Goal: Check status: Check status

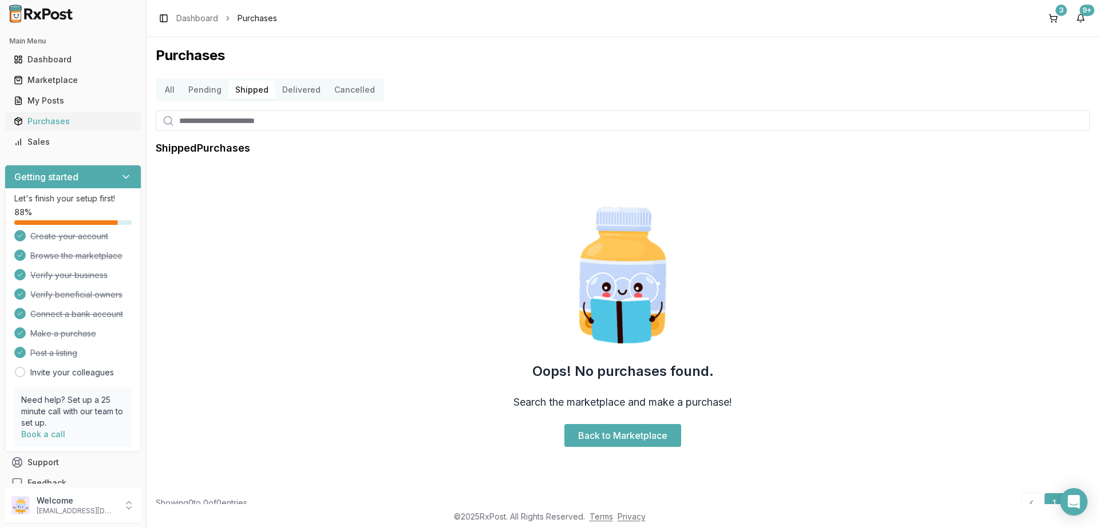
click at [44, 122] on div "Purchases" at bounding box center [73, 121] width 118 height 11
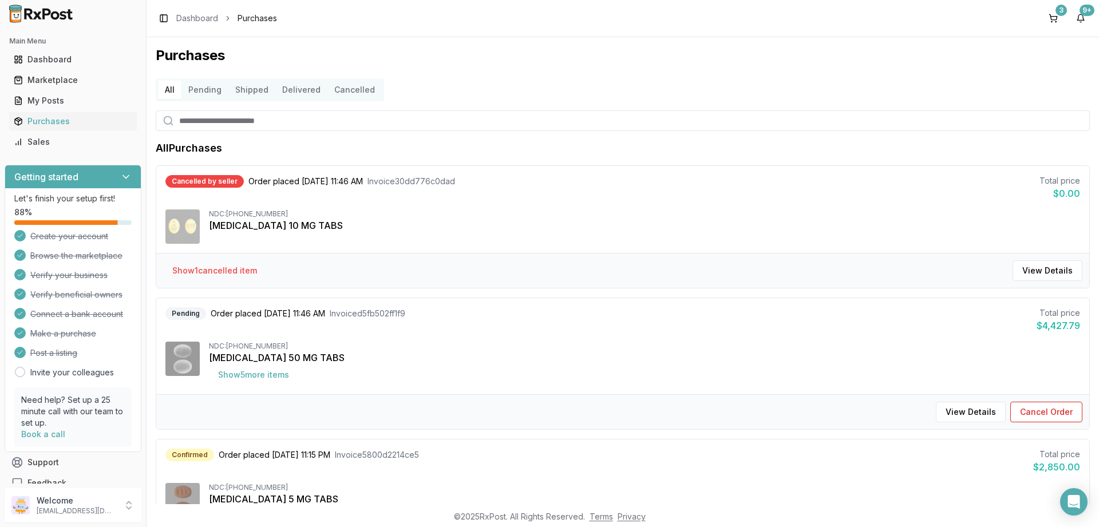
click at [293, 88] on button "Delivered" at bounding box center [301, 90] width 52 height 18
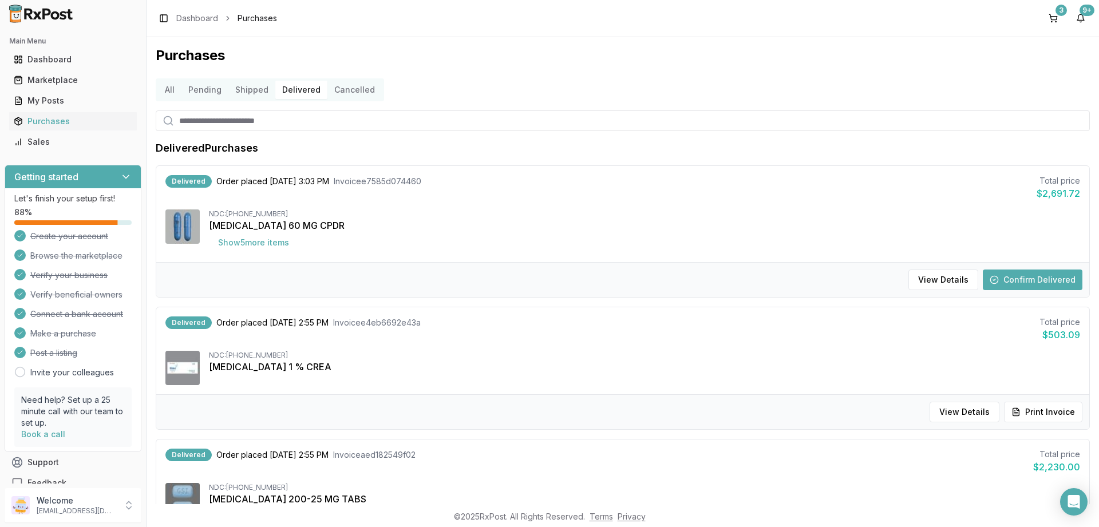
click at [1030, 280] on button "Confirm Delivered" at bounding box center [1033, 280] width 100 height 21
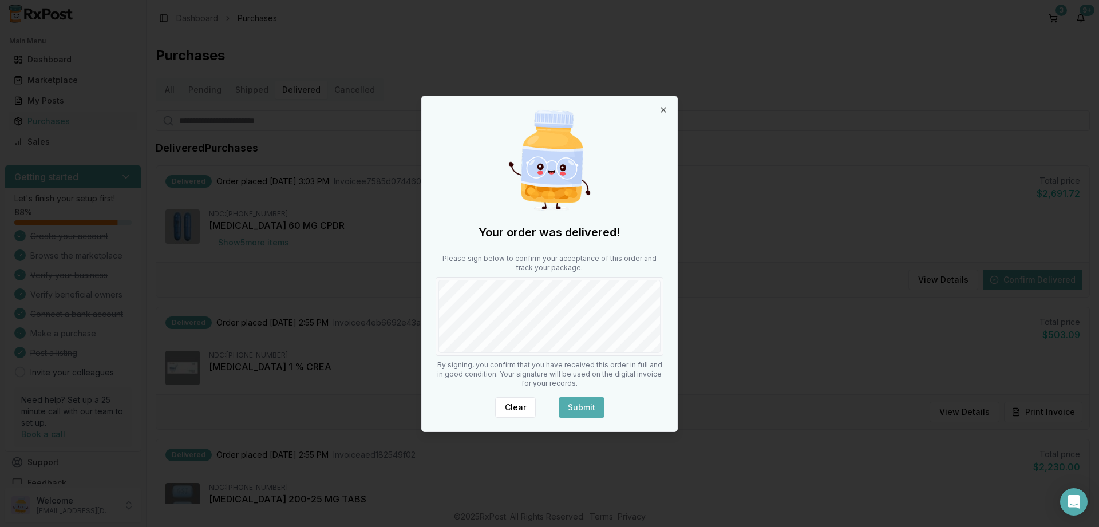
click at [586, 406] on button "Submit" at bounding box center [582, 407] width 46 height 21
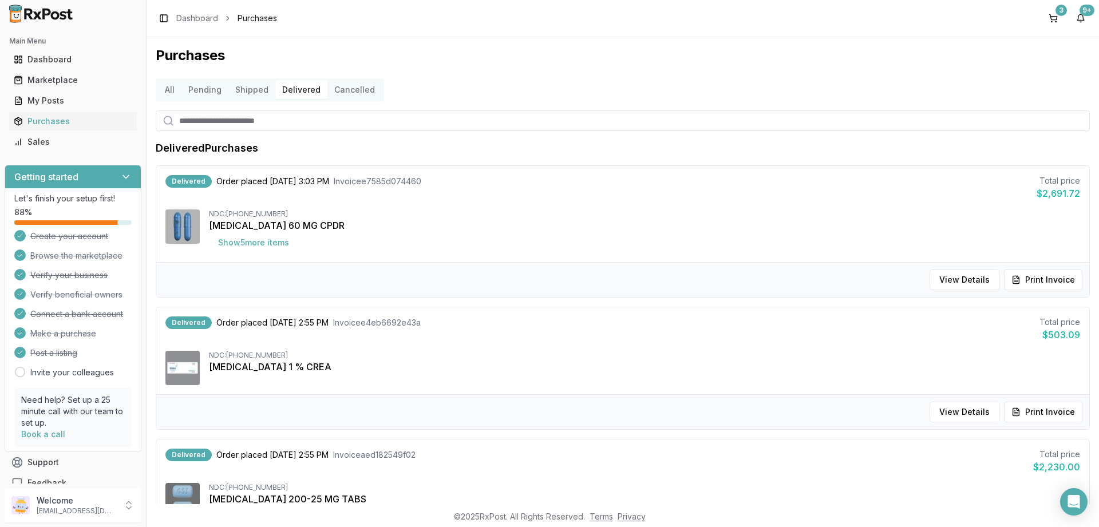
click at [231, 86] on button "Shipped" at bounding box center [251, 90] width 47 height 18
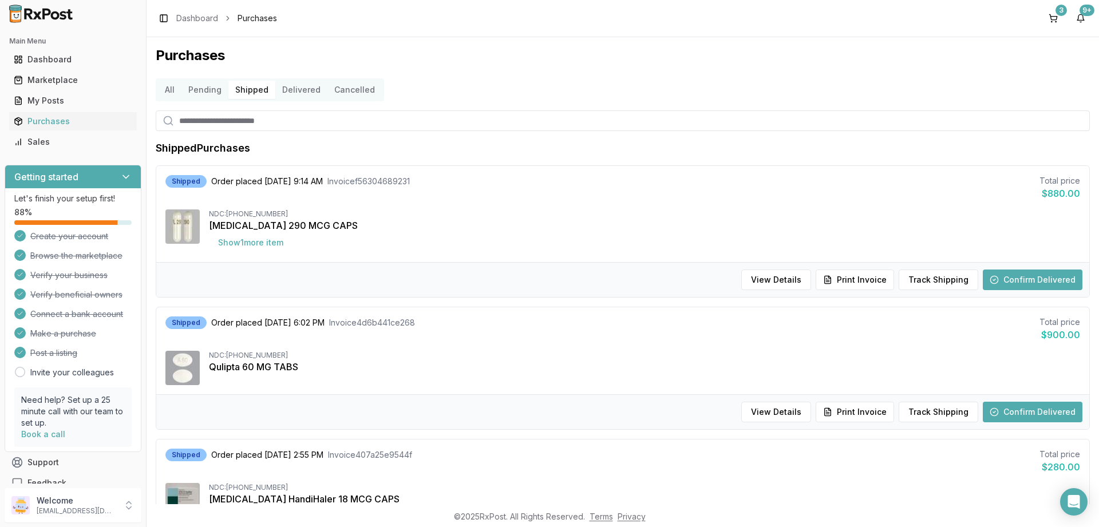
click at [1026, 279] on button "Confirm Delivered" at bounding box center [1033, 280] width 100 height 21
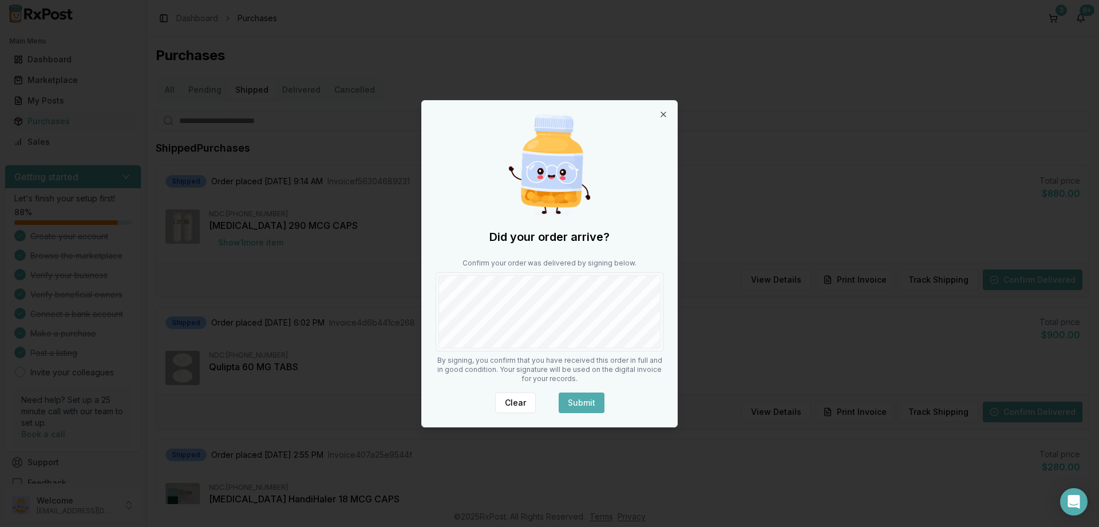
click at [579, 402] on button "Submit" at bounding box center [582, 403] width 46 height 21
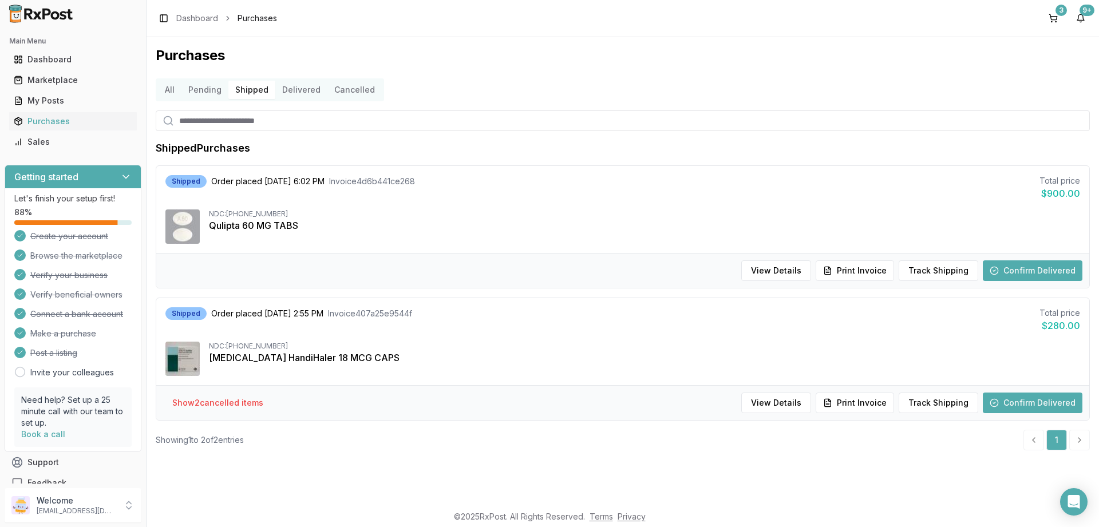
click at [1010, 264] on button "Confirm Delivered" at bounding box center [1033, 270] width 100 height 21
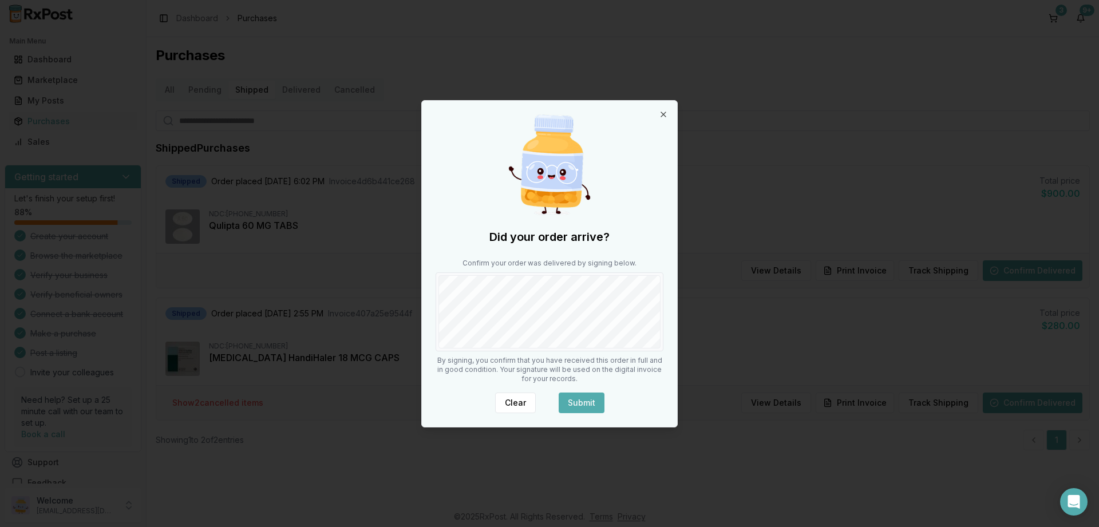
click at [587, 404] on button "Submit" at bounding box center [582, 403] width 46 height 21
